Goal: Task Accomplishment & Management: Manage account settings

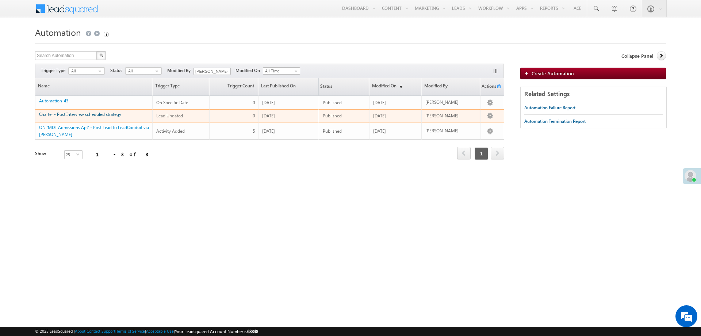
click at [97, 114] on link "Charter - Post Interview scheduled strategy" at bounding box center [80, 113] width 82 height 5
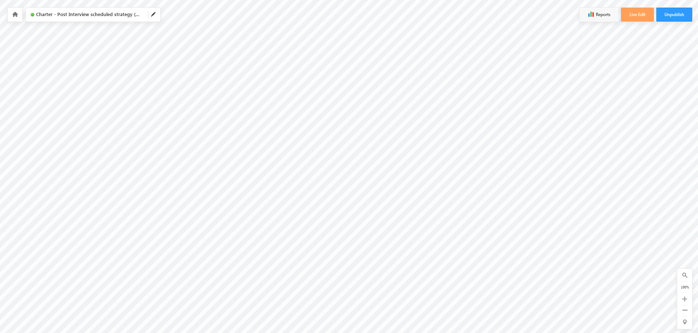
scroll to position [329, 209]
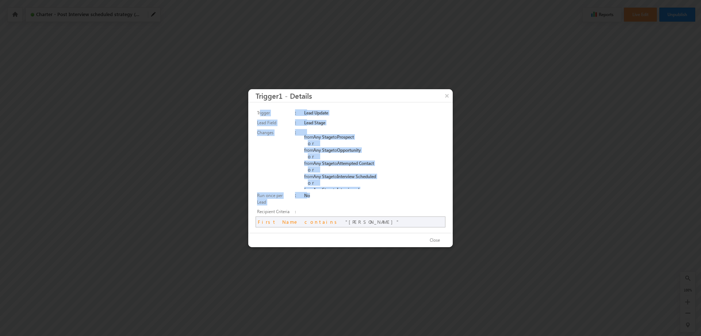
drag, startPoint x: 306, startPoint y: 112, endPoint x: 361, endPoint y: 190, distance: 95.6
click at [361, 190] on tbody "Trigger : Lead Update Lead Field : Lead Stage Changes : from Any Stage to Prosp…" at bounding box center [351, 157] width 190 height 99
drag, startPoint x: 440, startPoint y: 239, endPoint x: 437, endPoint y: 241, distance: 4.0
click at [437, 241] on button "Close" at bounding box center [435, 240] width 25 height 11
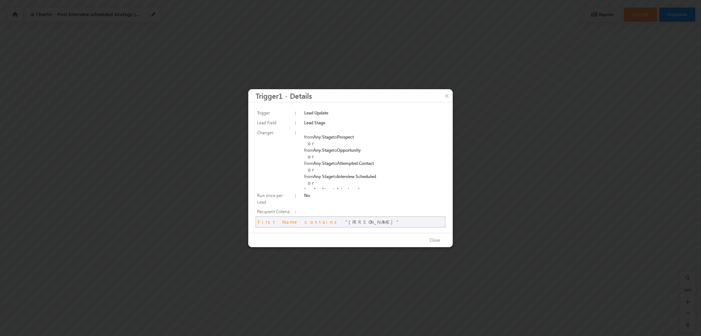
click at [191, 156] on div at bounding box center [350, 168] width 701 height 336
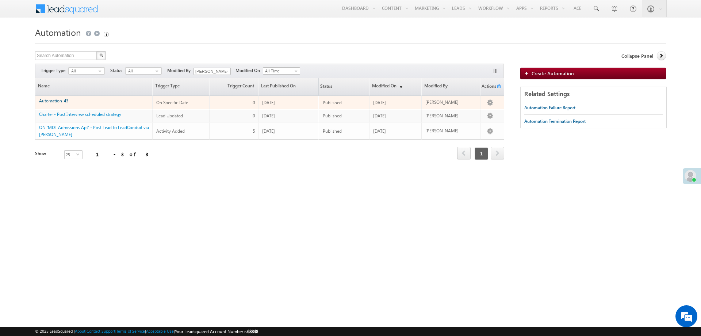
click at [59, 99] on link "Automation_43" at bounding box center [53, 100] width 29 height 5
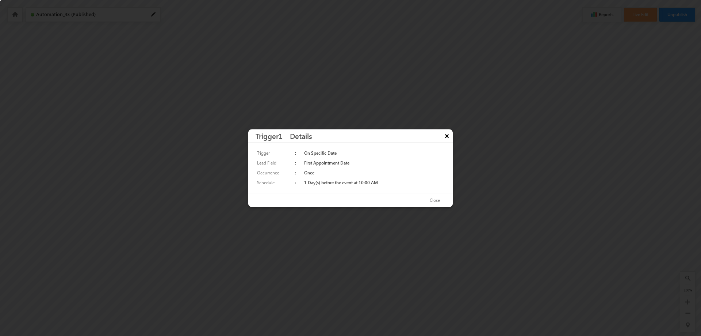
click at [445, 136] on button "×" at bounding box center [447, 135] width 12 height 13
